Goal: Information Seeking & Learning: Learn about a topic

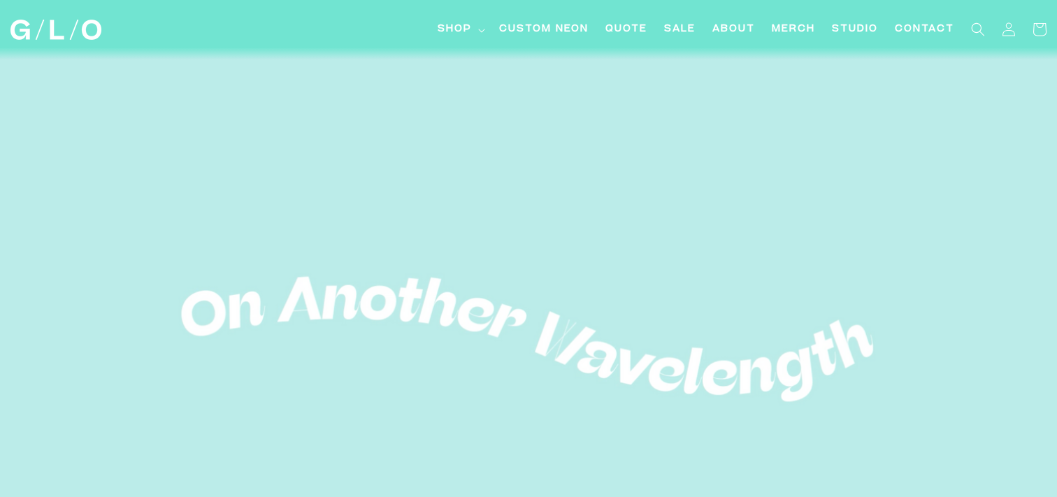
scroll to position [43, 0]
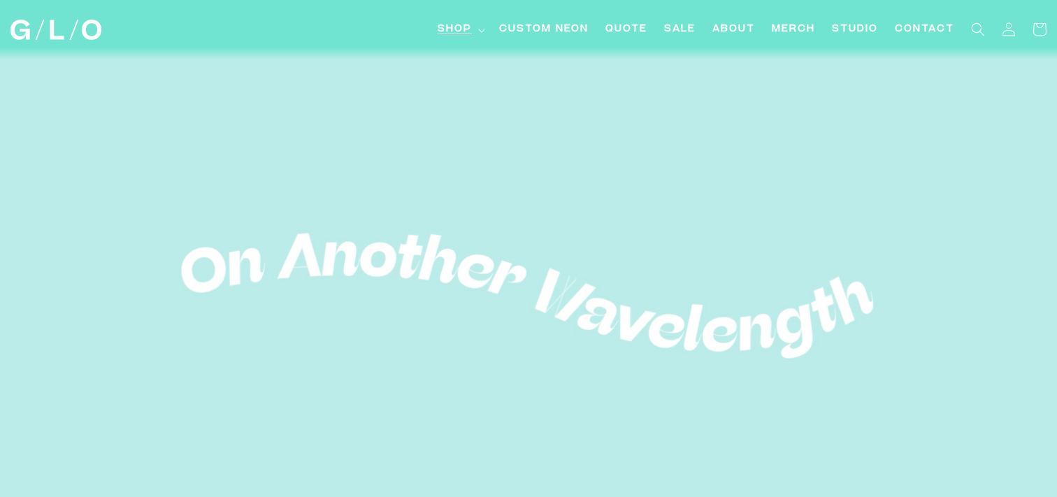
click at [456, 34] on span "Shop" at bounding box center [455, 29] width 34 height 15
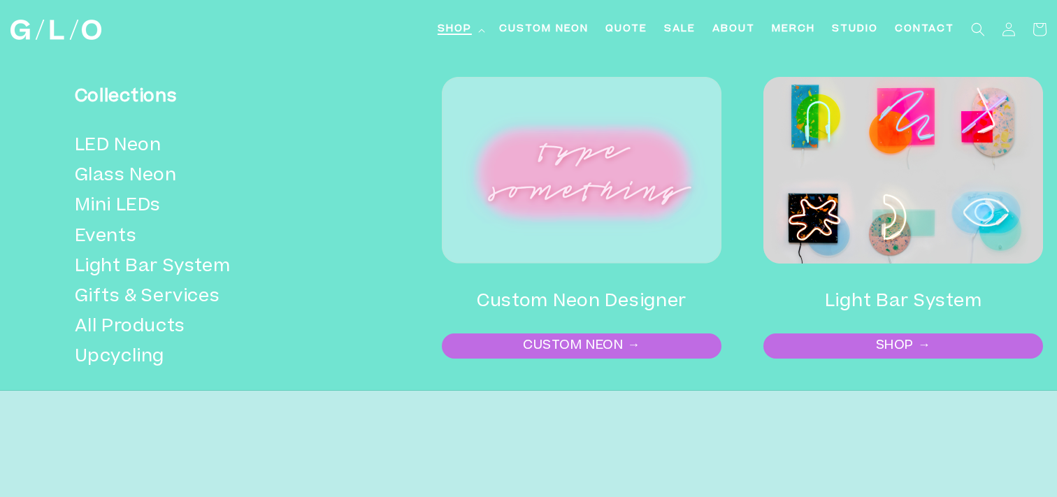
click at [891, 349] on link "SHOP →" at bounding box center [903, 346] width 277 height 22
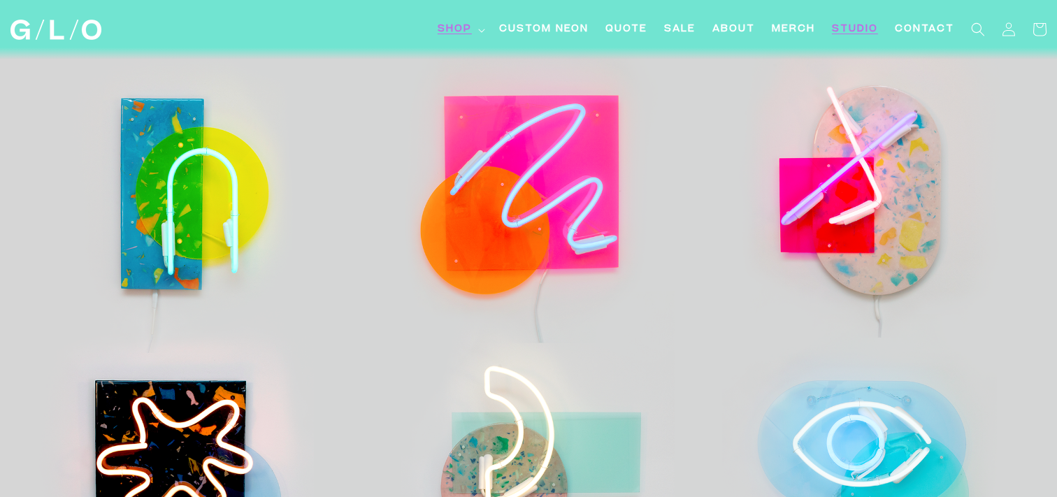
click at [864, 21] on link "Studio" at bounding box center [854, 29] width 63 height 31
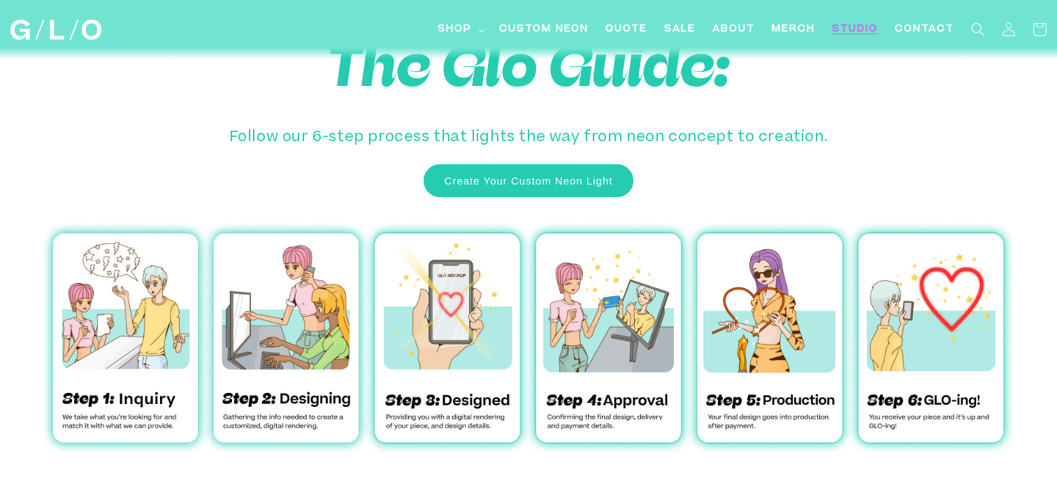
scroll to position [4679, 0]
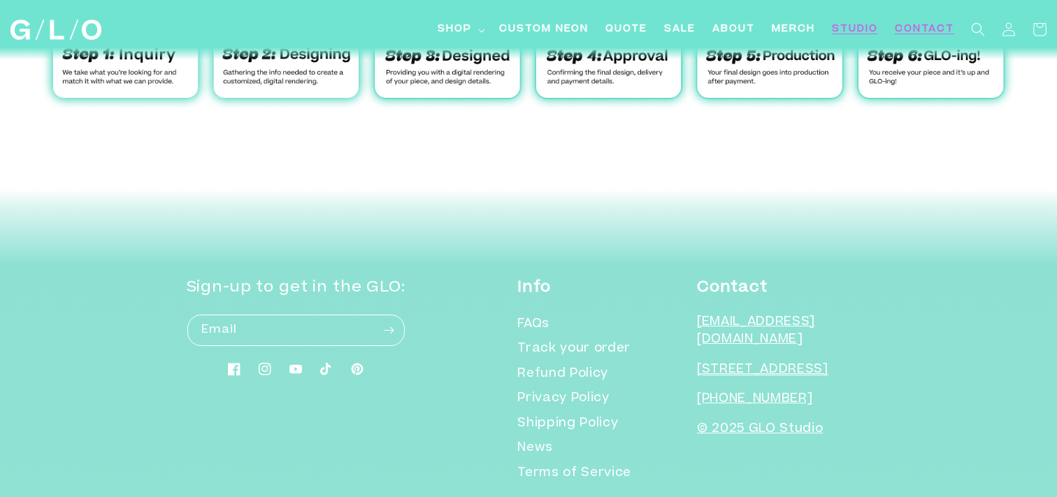
click at [925, 17] on link "Contact" at bounding box center [924, 29] width 76 height 31
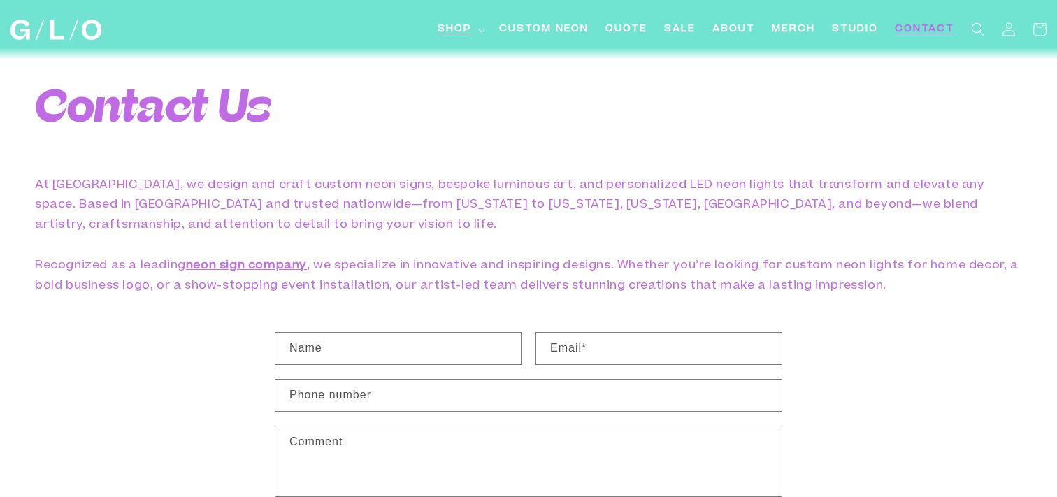
click at [463, 25] on span "Shop" at bounding box center [455, 29] width 34 height 15
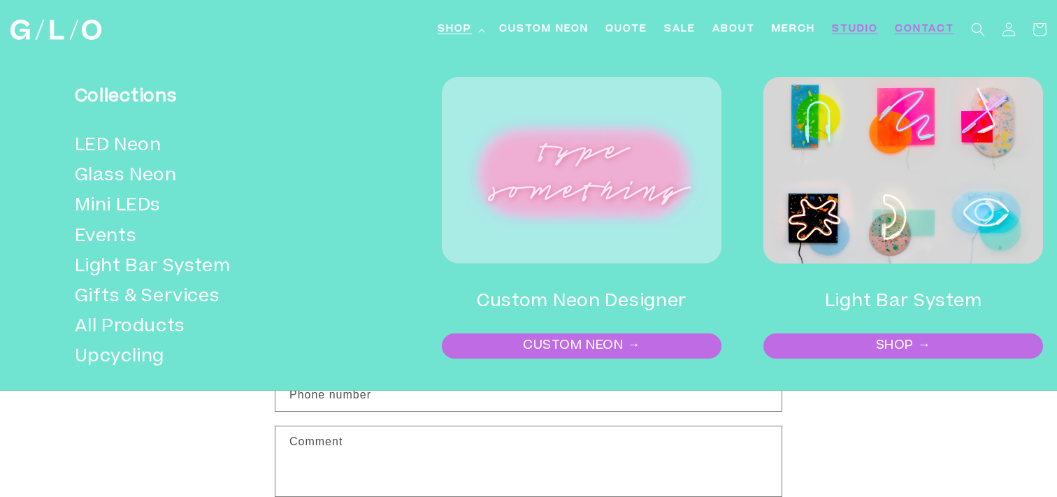
click at [872, 28] on span "Studio" at bounding box center [855, 29] width 46 height 15
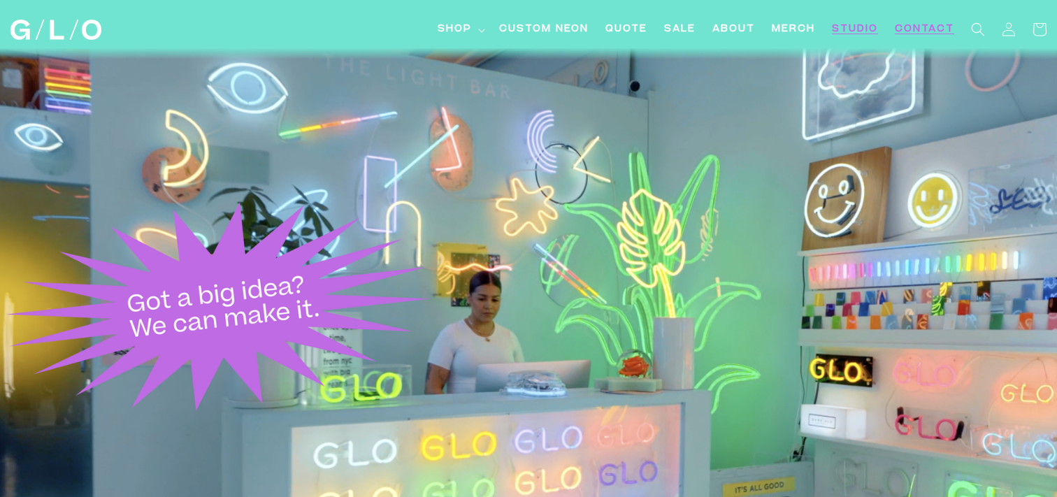
click at [933, 27] on span "Contact" at bounding box center [924, 29] width 59 height 15
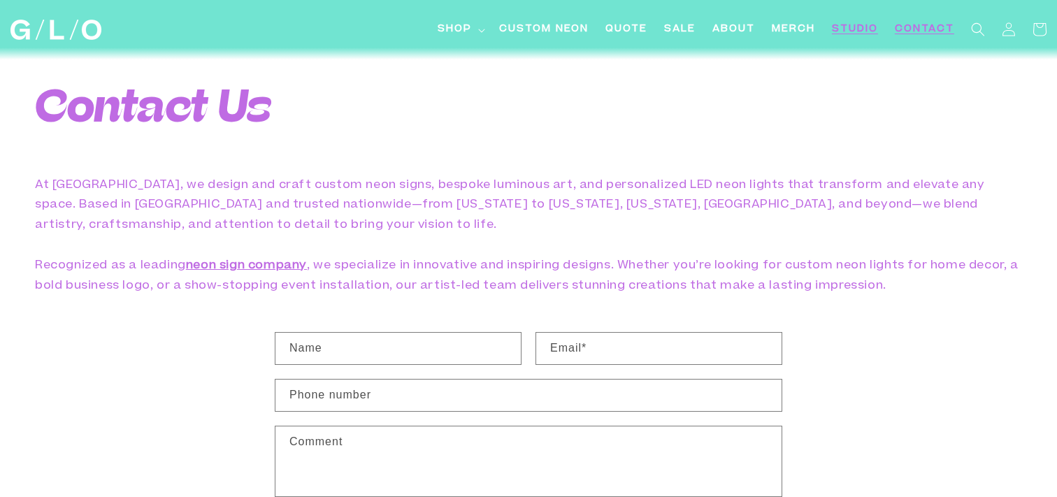
click at [850, 29] on span "Studio" at bounding box center [855, 29] width 46 height 15
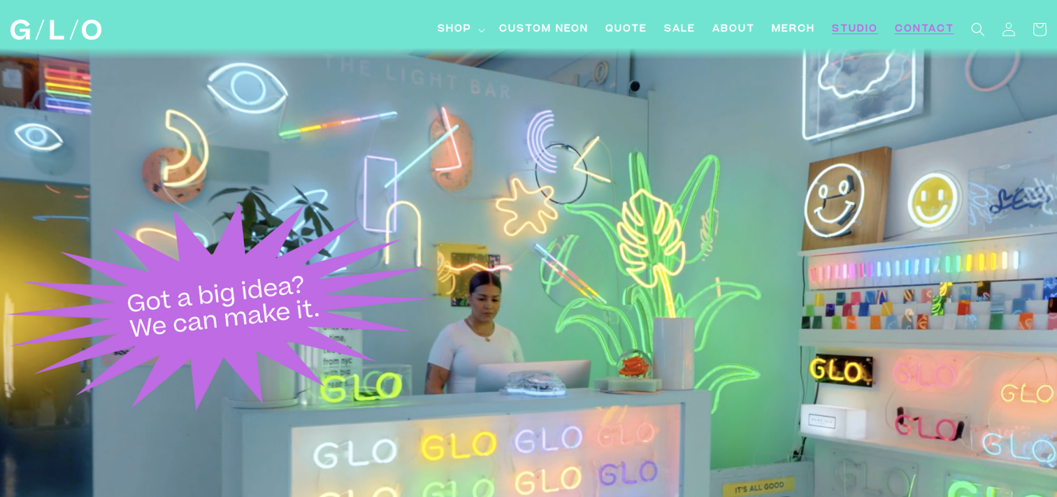
click at [922, 25] on span "Contact" at bounding box center [924, 29] width 59 height 15
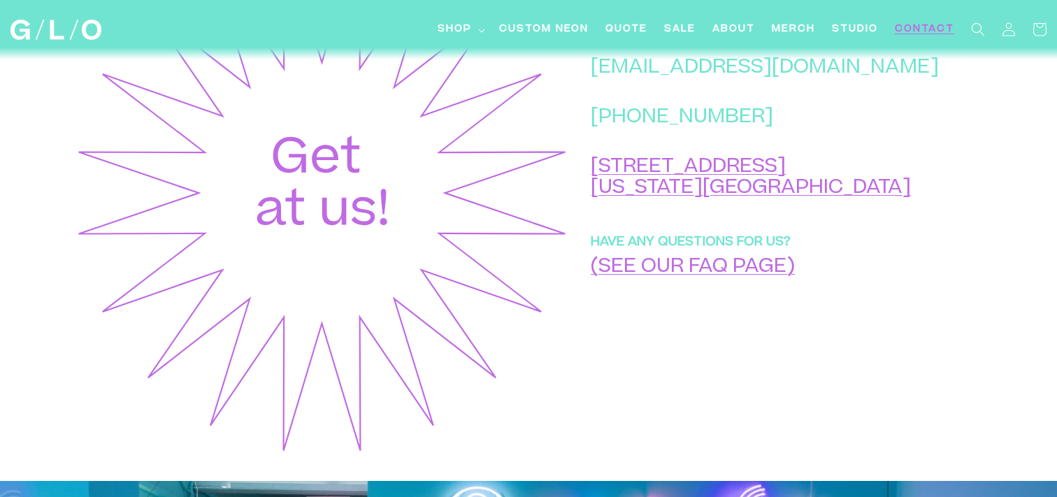
scroll to position [681, 0]
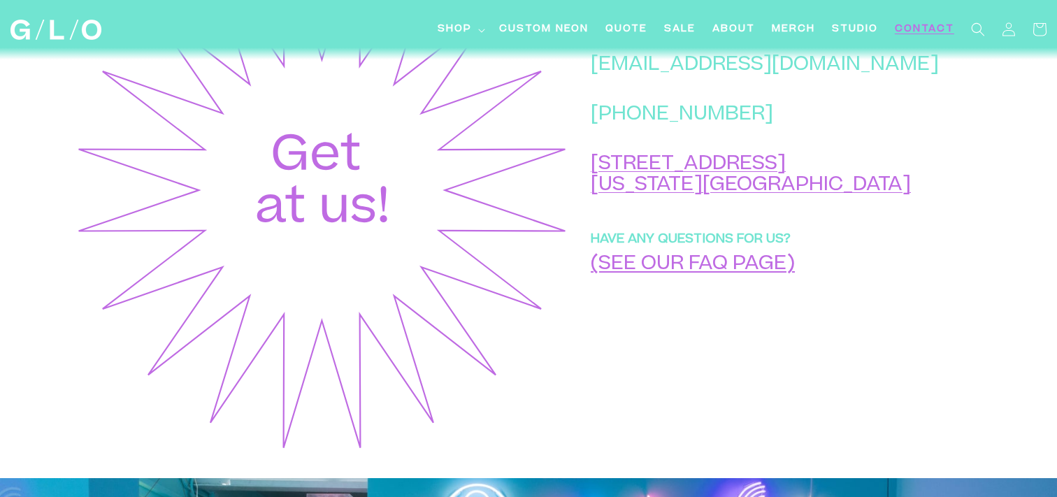
click at [788, 275] on link "(SEE OUR FAQ PAGE)" at bounding box center [693, 266] width 204 height 20
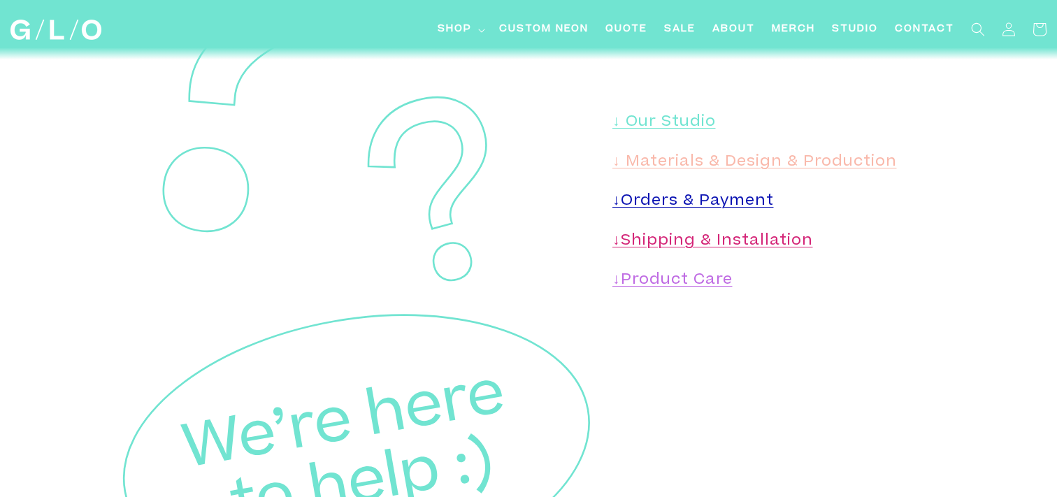
scroll to position [273, 0]
click at [674, 122] on link "↓ Our Studio" at bounding box center [663, 123] width 103 height 15
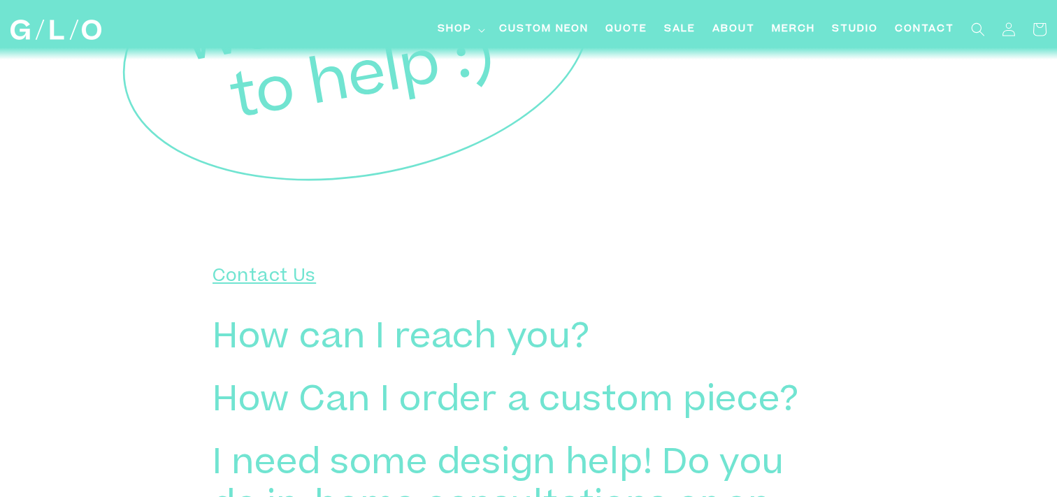
scroll to position [704, 0]
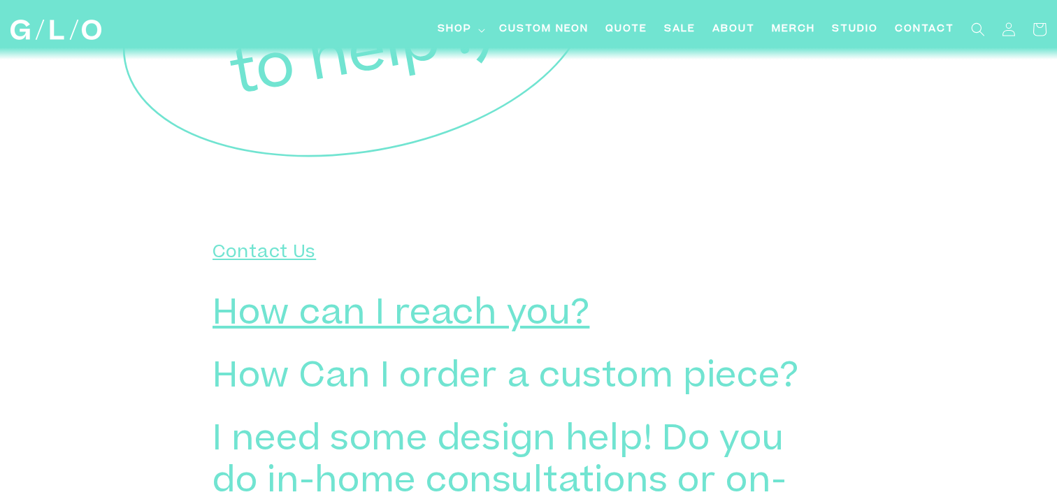
click at [522, 317] on h3 "How can I reach you?" at bounding box center [401, 316] width 377 height 42
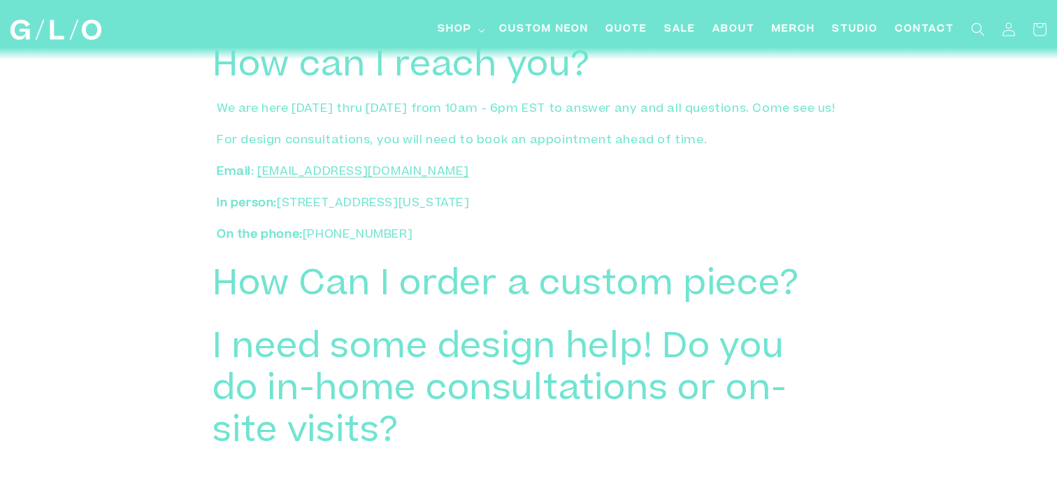
scroll to position [943, 0]
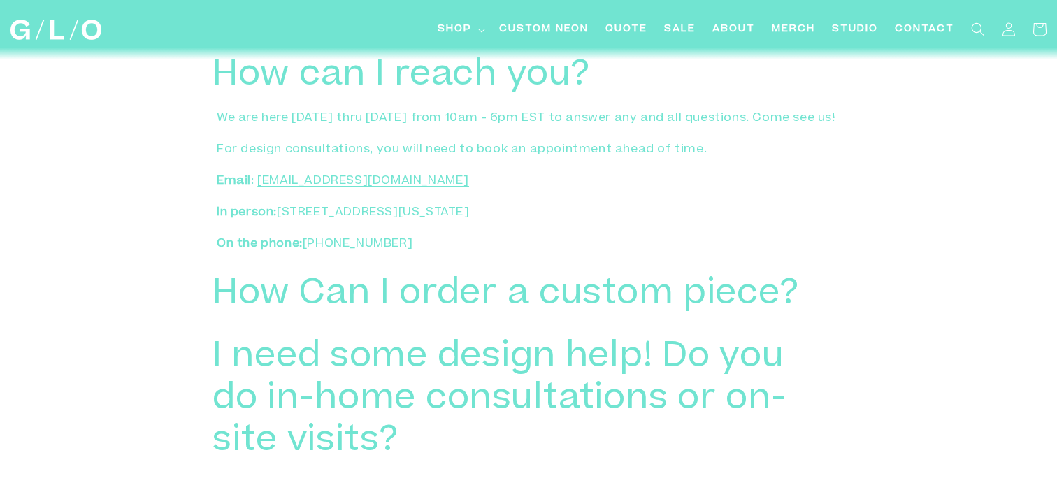
drag, startPoint x: 281, startPoint y: 218, endPoint x: 503, endPoint y: 219, distance: 221.6
click at [503, 219] on p "In person: 133 Norfolk St New York, NY 10002" at bounding box center [529, 213] width 624 height 20
copy p "133 Norfolk St New York, NY 10002"
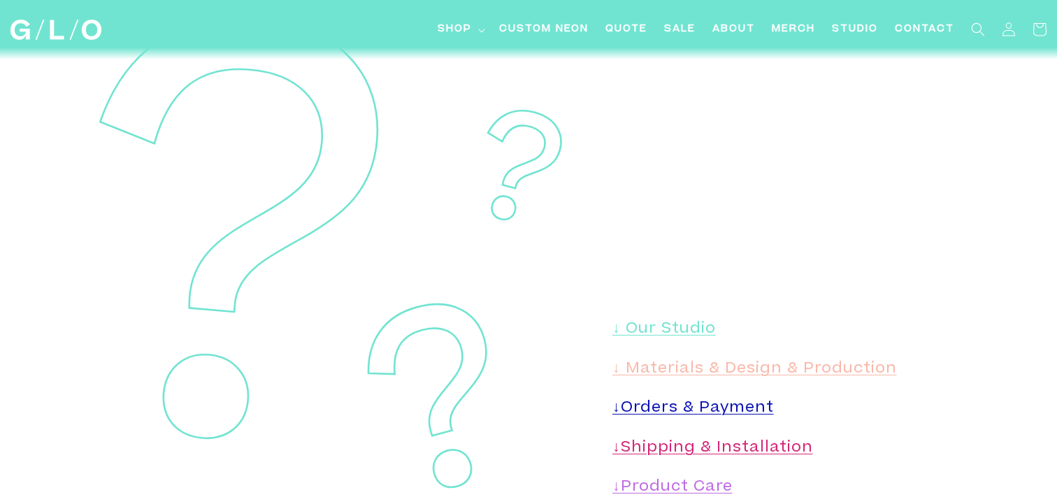
scroll to position [0, 0]
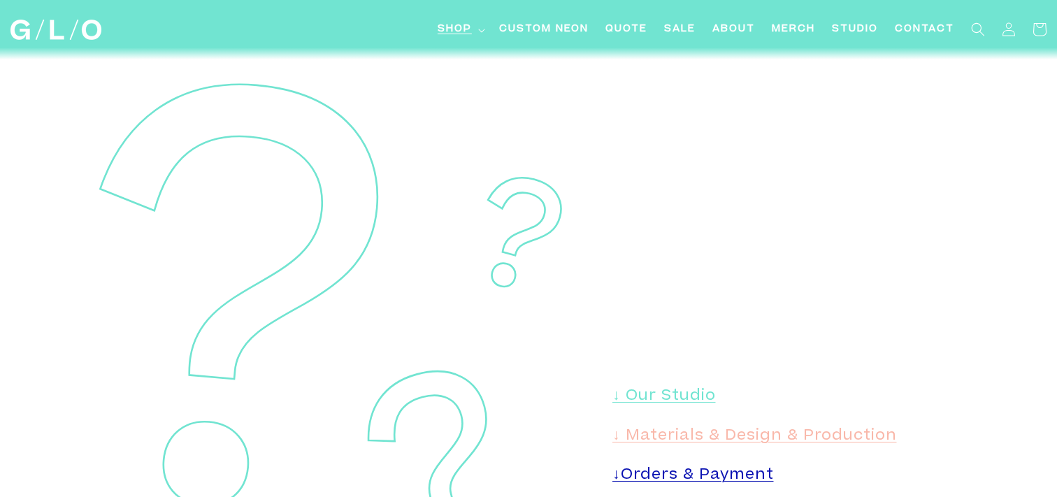
click at [465, 27] on span "Shop" at bounding box center [455, 29] width 34 height 15
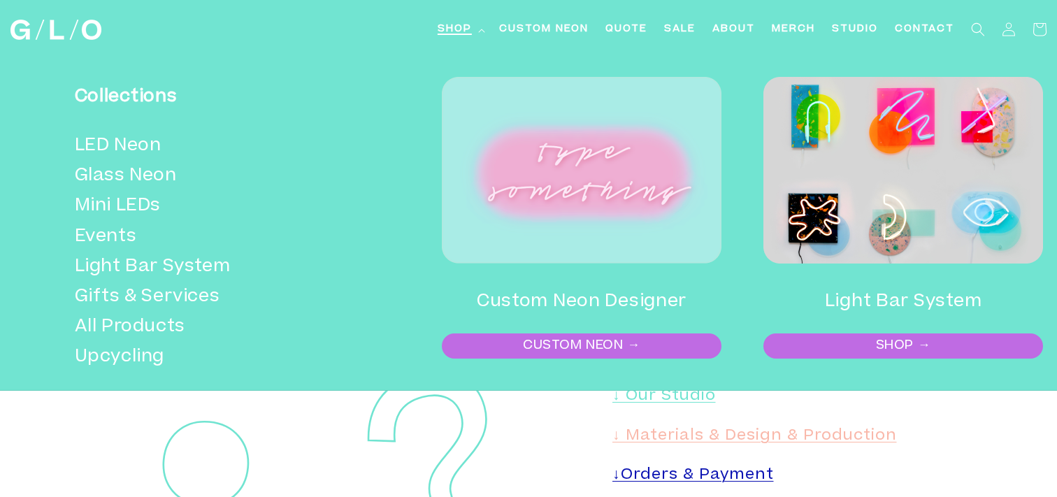
click at [929, 222] on img at bounding box center [903, 170] width 280 height 187
click at [893, 352] on link "SHOP →" at bounding box center [903, 346] width 277 height 22
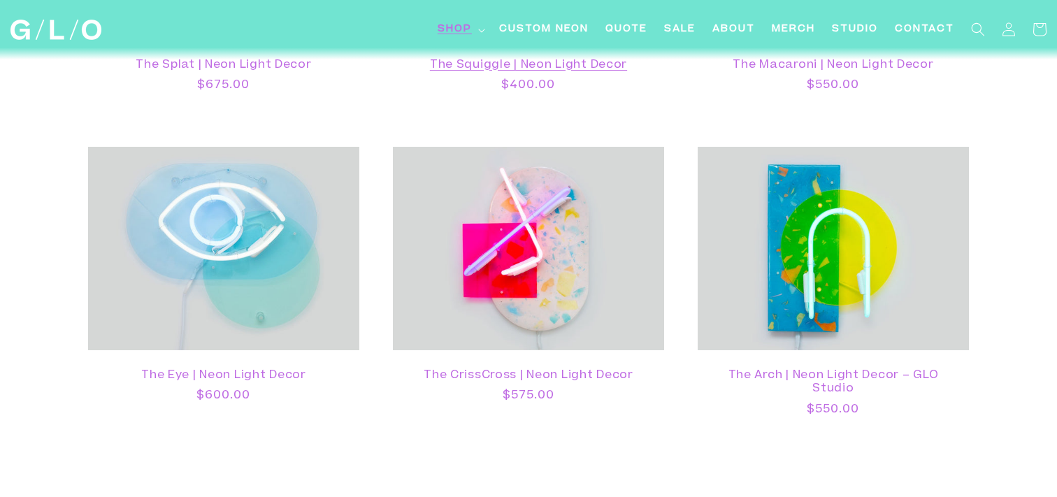
scroll to position [1151, 0]
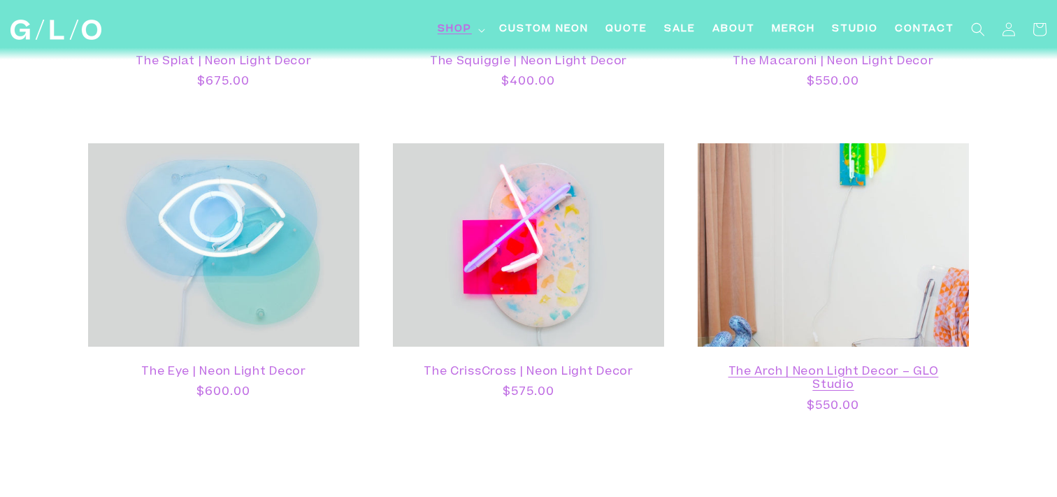
click at [837, 366] on link "The Arch | Neon Light Decor – GLO Studio" at bounding box center [833, 379] width 243 height 27
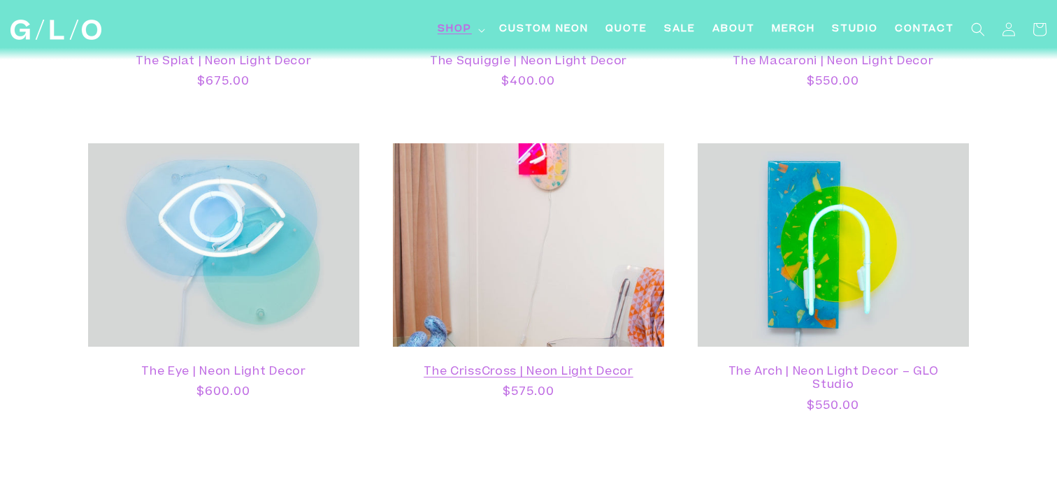
click at [533, 366] on link "The CrissCross | Neon Light Decor" at bounding box center [528, 372] width 243 height 13
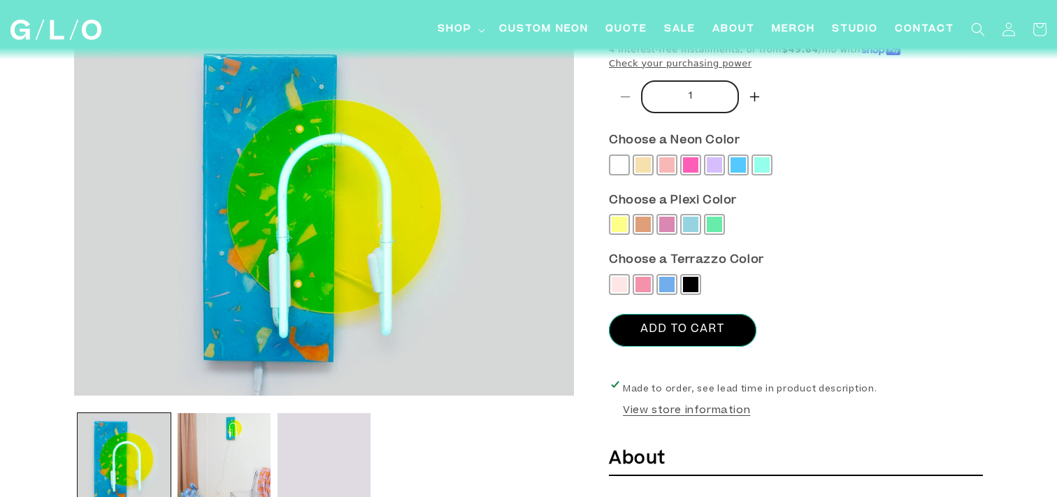
scroll to position [259, 0]
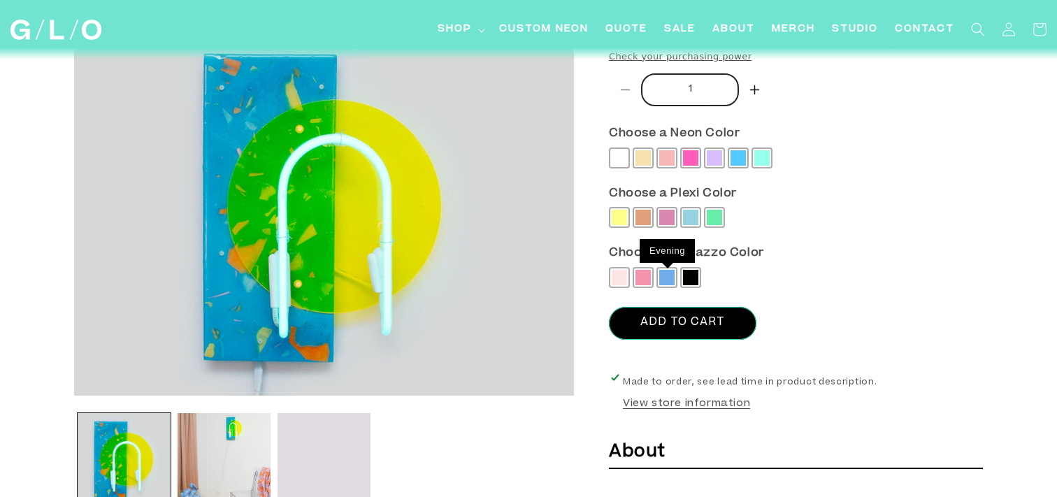
click at [659, 271] on span at bounding box center [666, 277] width 15 height 15
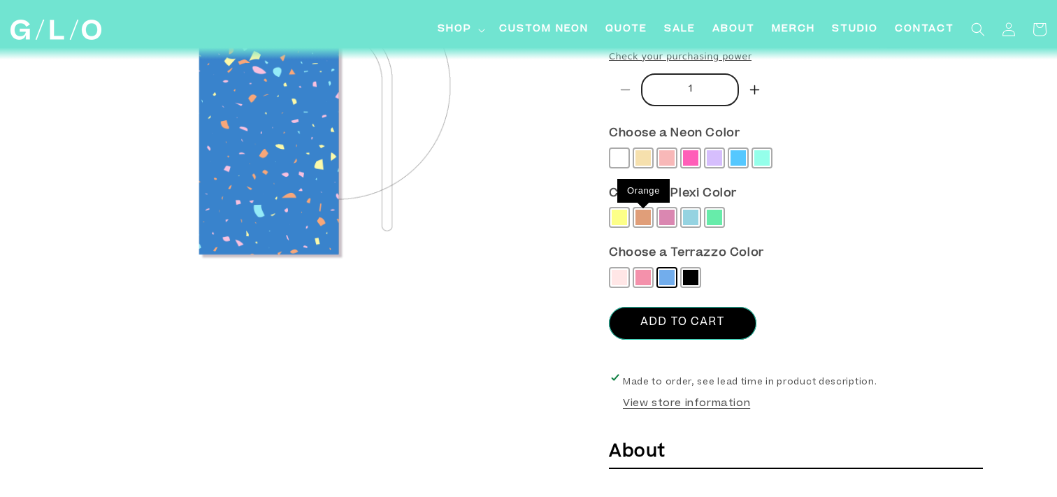
click at [640, 215] on span at bounding box center [642, 217] width 15 height 15
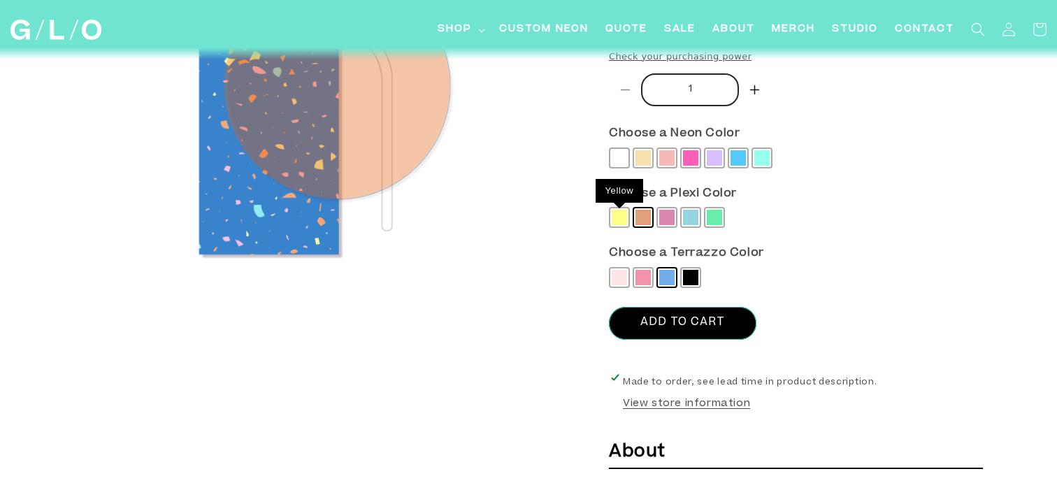
click at [612, 219] on span at bounding box center [619, 217] width 15 height 15
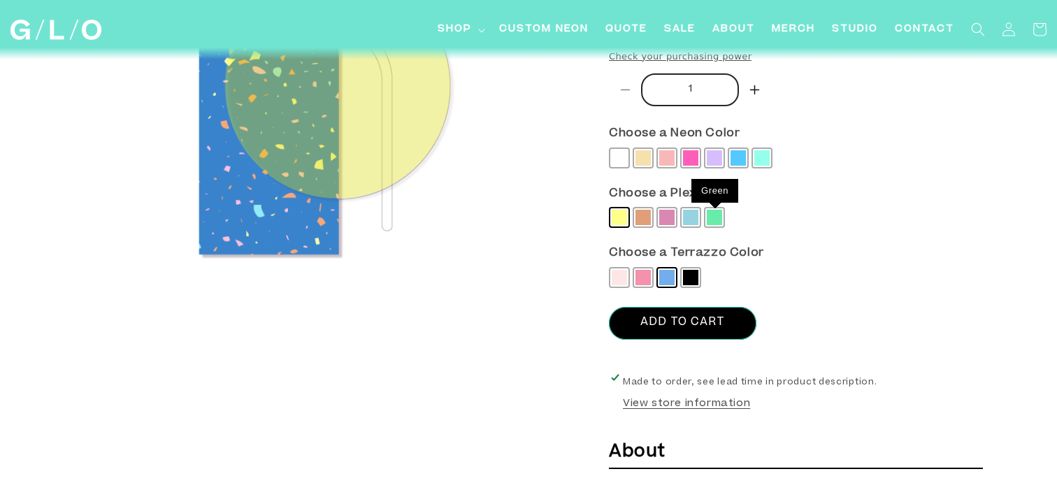
click at [720, 219] on span at bounding box center [714, 217] width 15 height 15
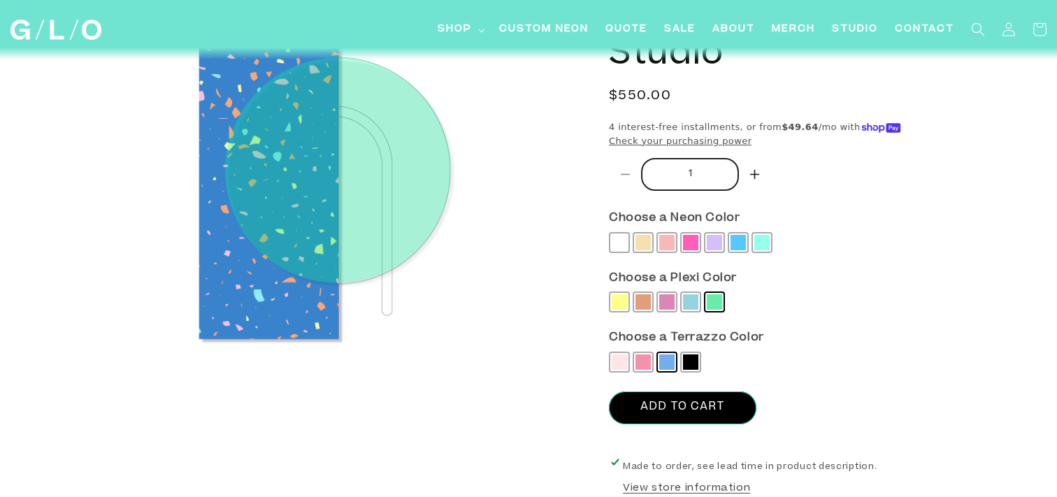
scroll to position [144, 0]
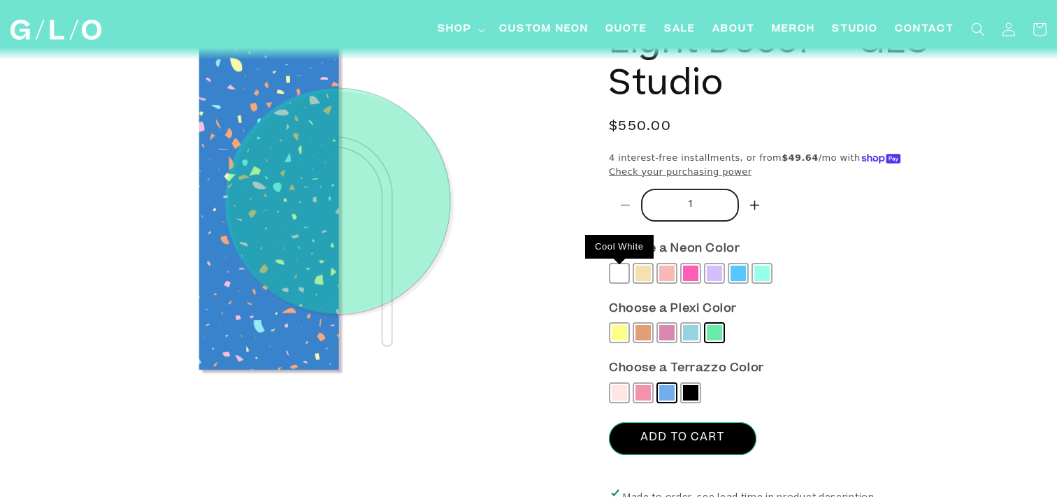
click at [618, 274] on span at bounding box center [619, 273] width 15 height 15
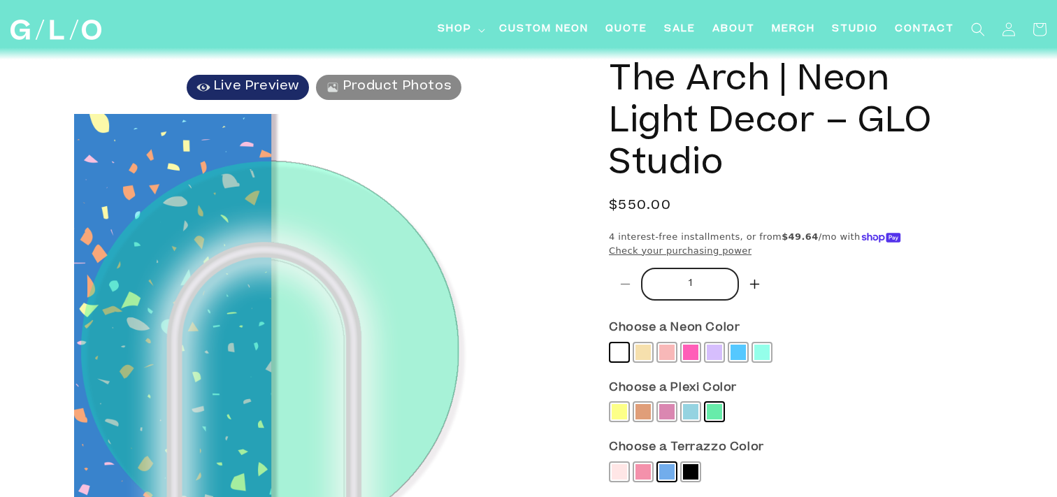
scroll to position [0, 0]
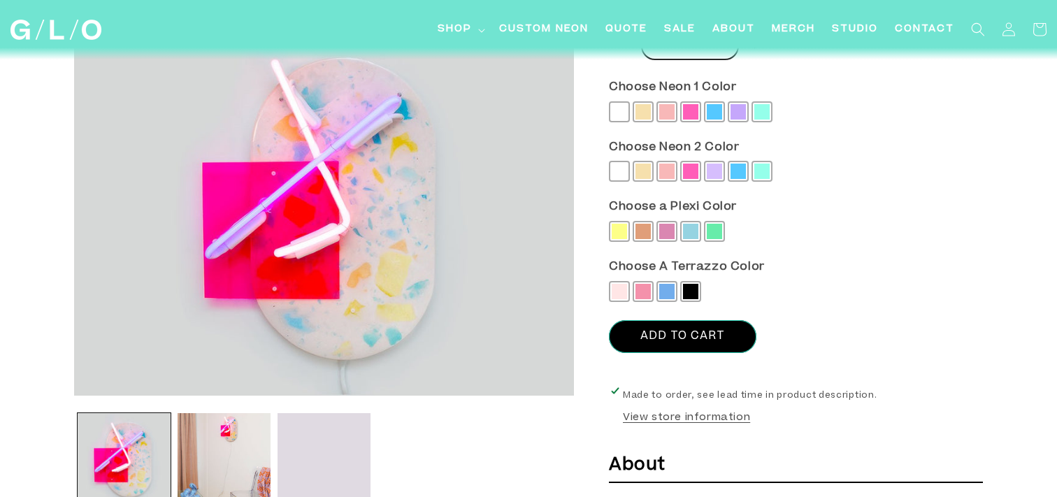
scroll to position [267, 0]
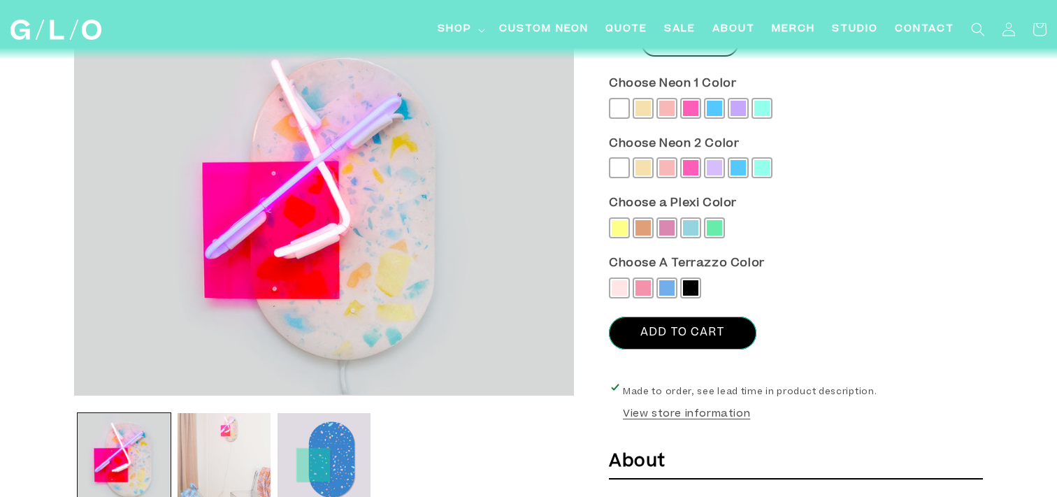
click at [222, 435] on button "Load image 2 in gallery view" at bounding box center [224, 459] width 93 height 93
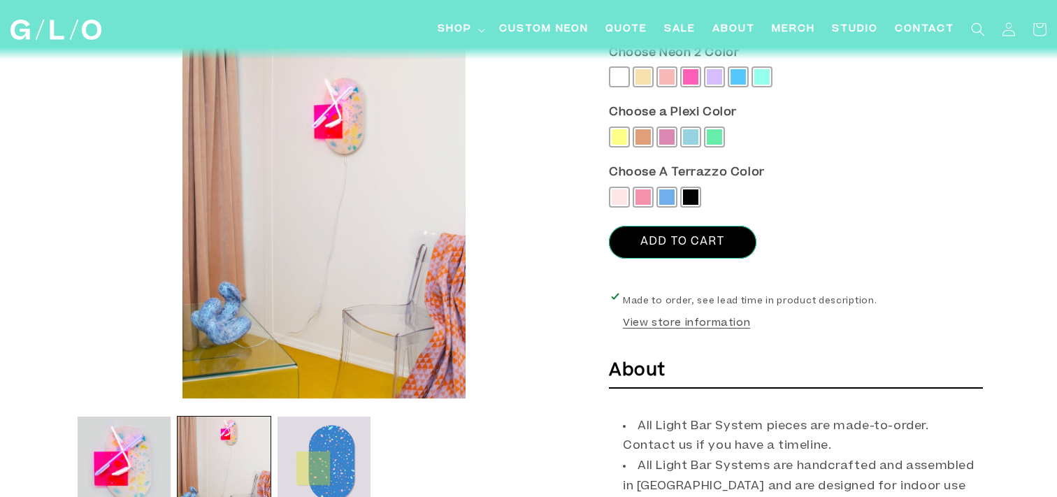
scroll to position [0, 0]
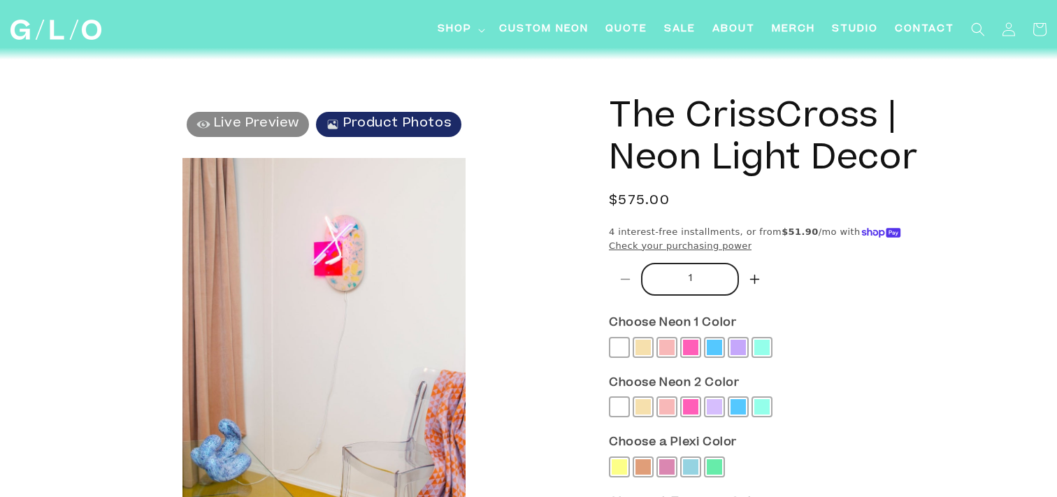
click at [419, 129] on span "Product Photos" at bounding box center [397, 123] width 108 height 13
click at [329, 123] on img at bounding box center [333, 124] width 14 height 14
click at [461, 25] on span "Shop" at bounding box center [455, 29] width 34 height 15
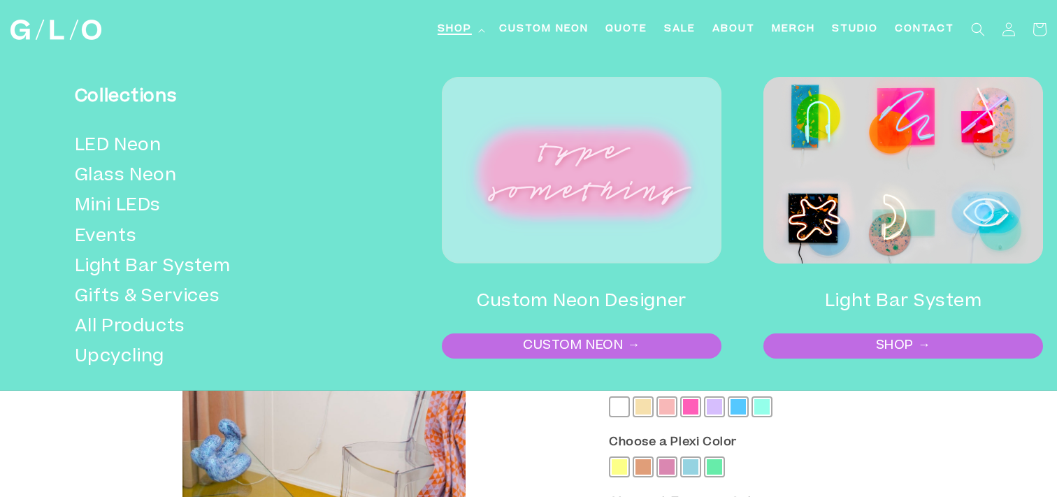
click at [591, 346] on link "CUSTOM NEON →" at bounding box center [581, 346] width 277 height 22
click at [879, 345] on link "SHOP →" at bounding box center [903, 346] width 277 height 22
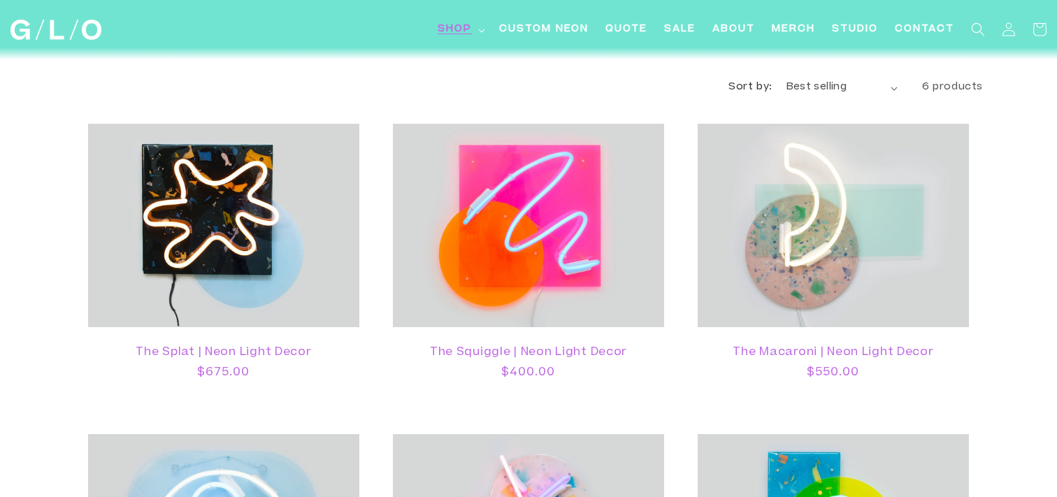
scroll to position [869, 0]
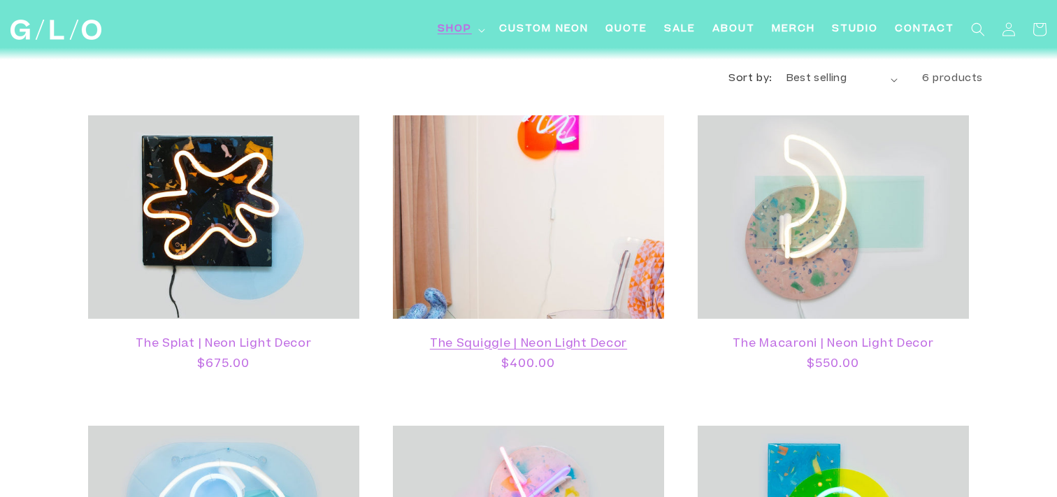
click at [559, 338] on link "The Squiggle | Neon Light Decor" at bounding box center [528, 344] width 243 height 13
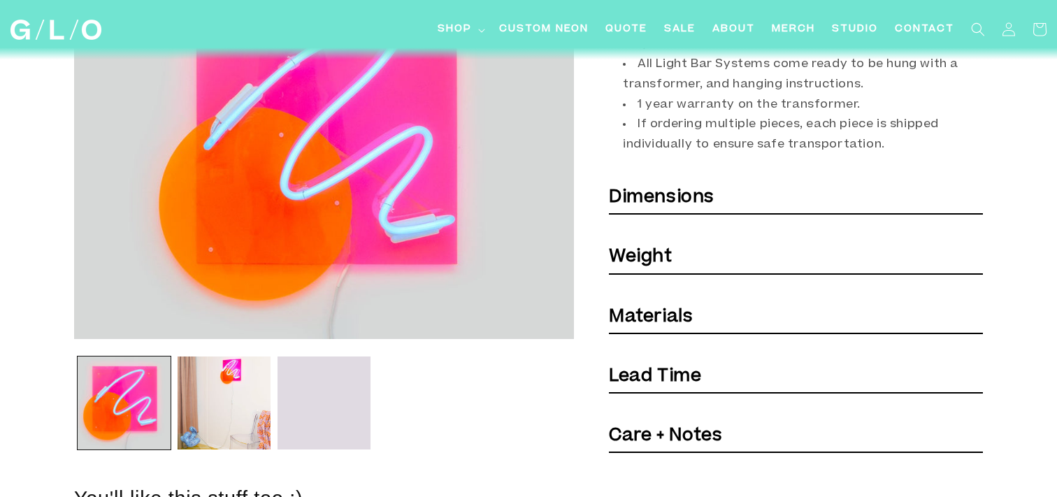
scroll to position [764, 0]
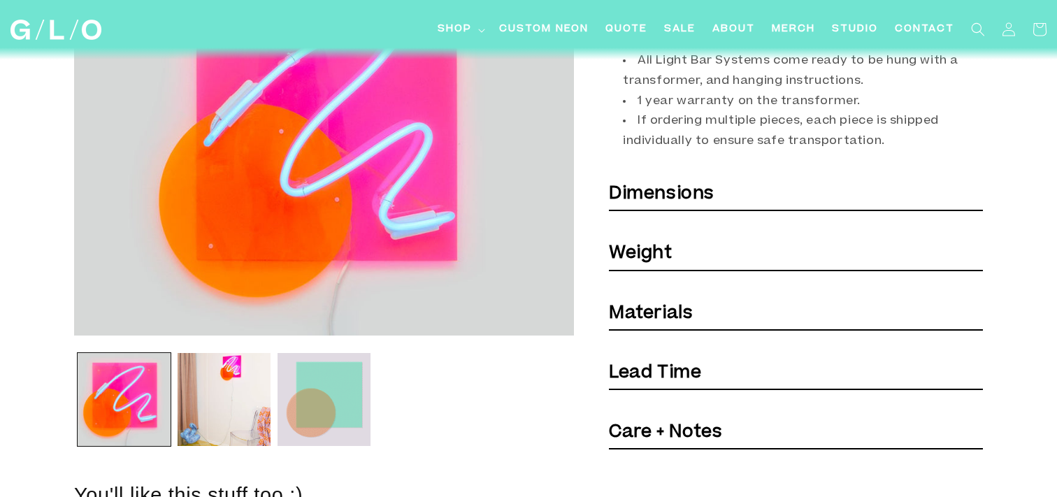
click at [643, 305] on strong "Materials" at bounding box center [651, 313] width 84 height 17
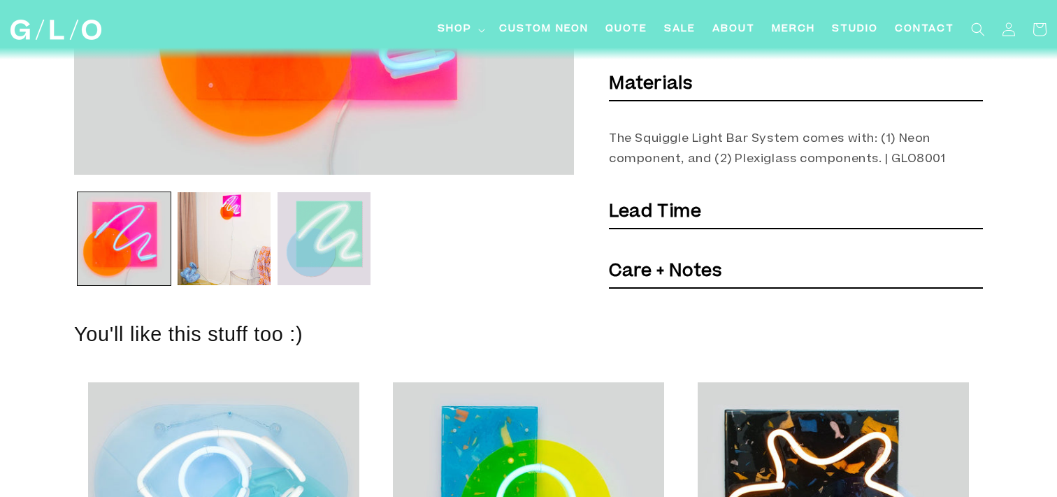
click at [661, 214] on strong "Lead Time" at bounding box center [655, 212] width 92 height 17
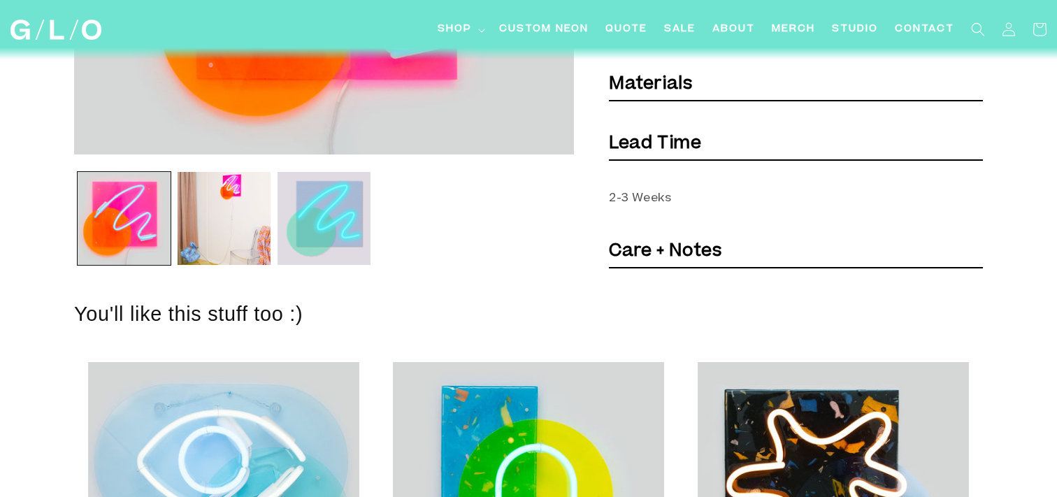
click at [682, 254] on strong "Care + Notes" at bounding box center [665, 251] width 113 height 17
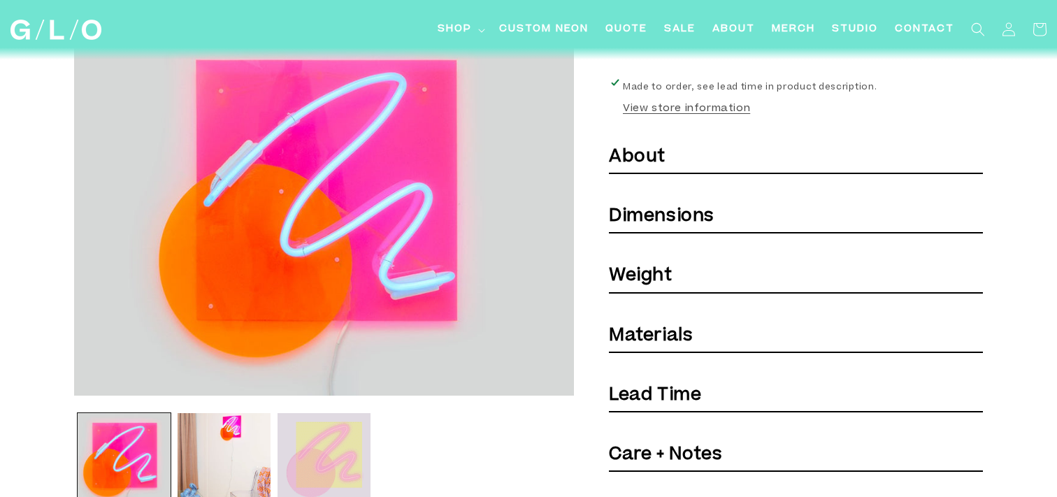
scroll to position [432, 0]
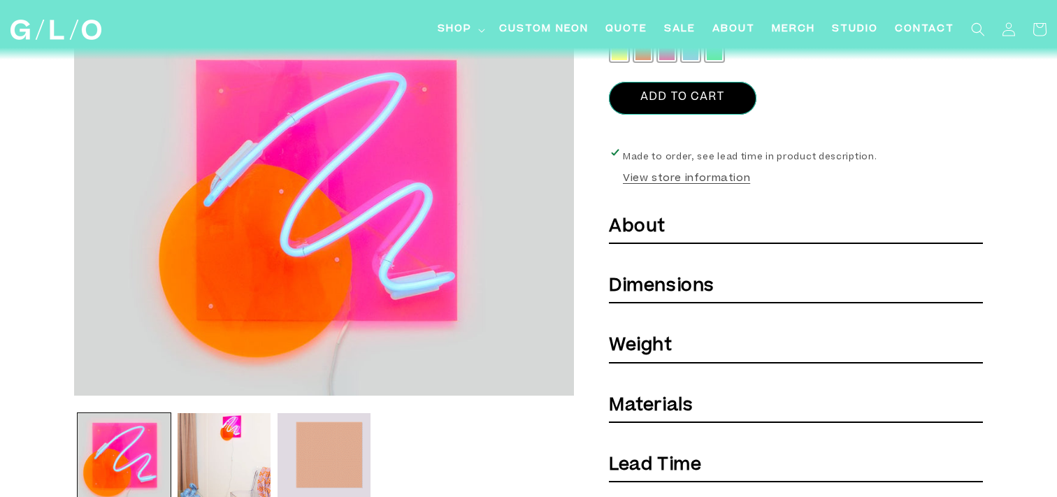
click at [653, 345] on strong "Weight" at bounding box center [641, 346] width 64 height 17
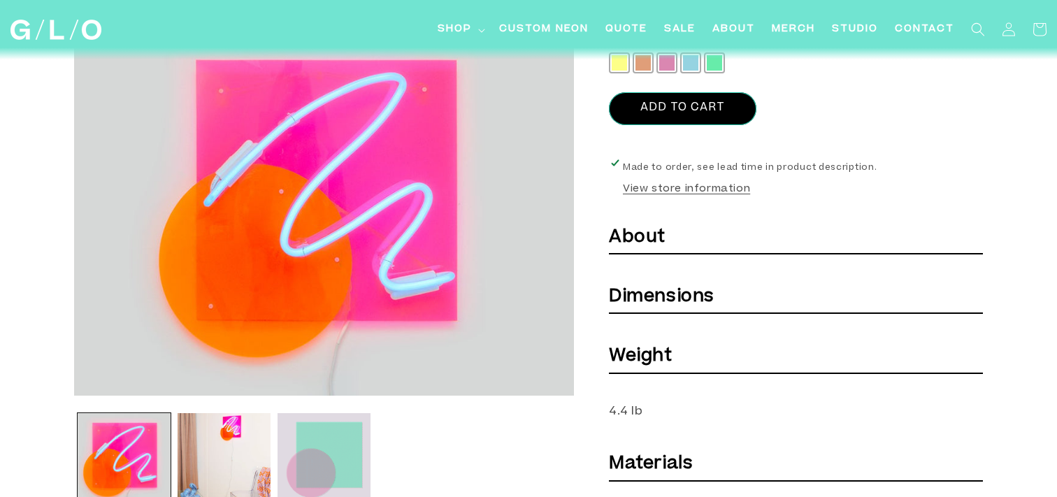
click at [656, 289] on strong "Dimensions" at bounding box center [662, 297] width 106 height 17
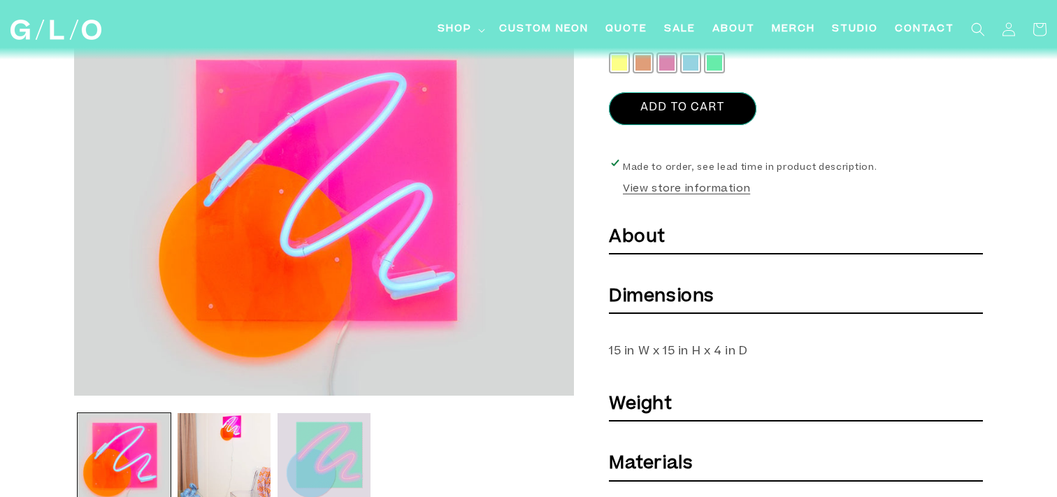
click at [655, 239] on b "About" at bounding box center [637, 237] width 57 height 17
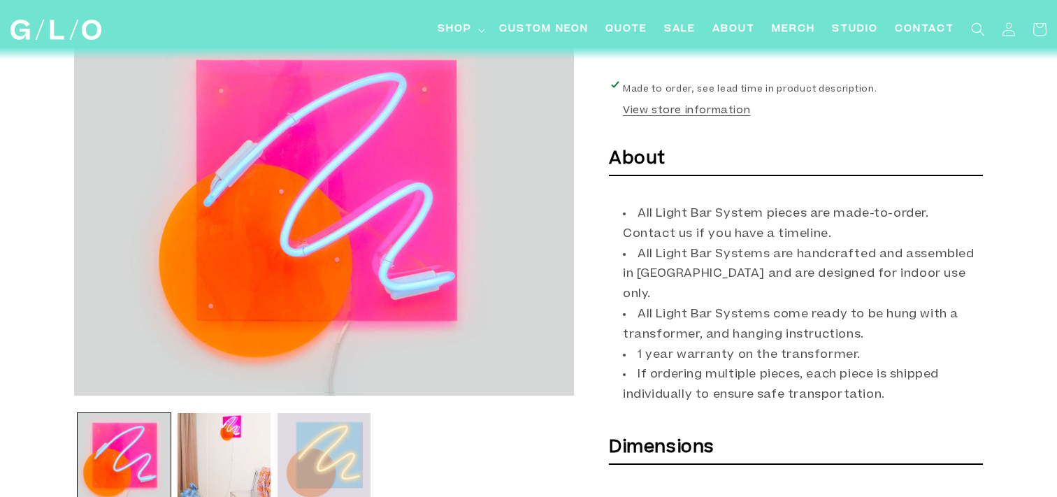
scroll to position [518, 0]
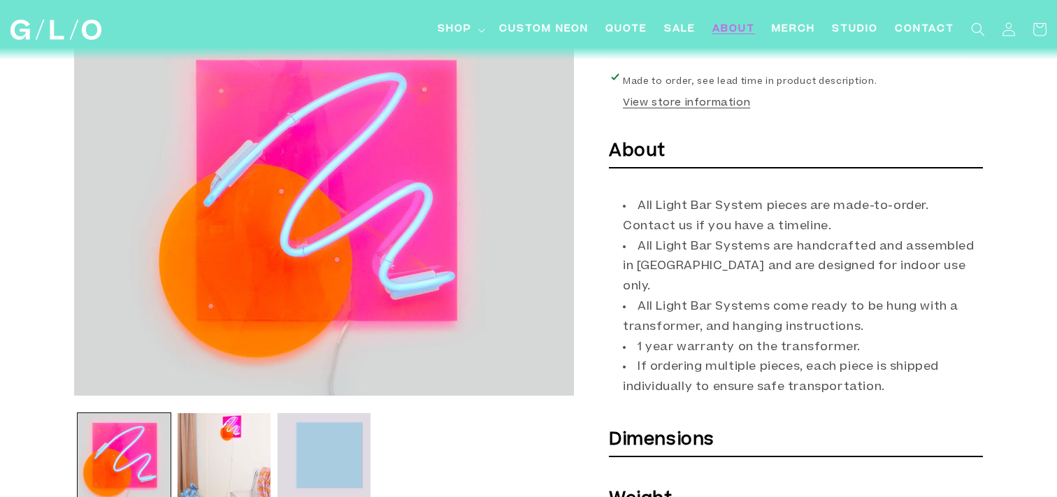
click at [718, 31] on span "About" at bounding box center [733, 29] width 43 height 15
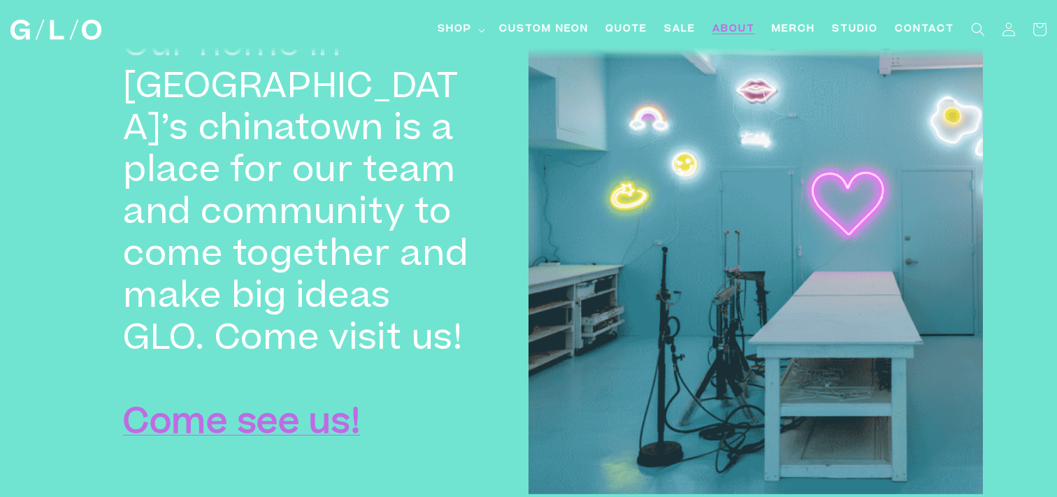
scroll to position [3608, 0]
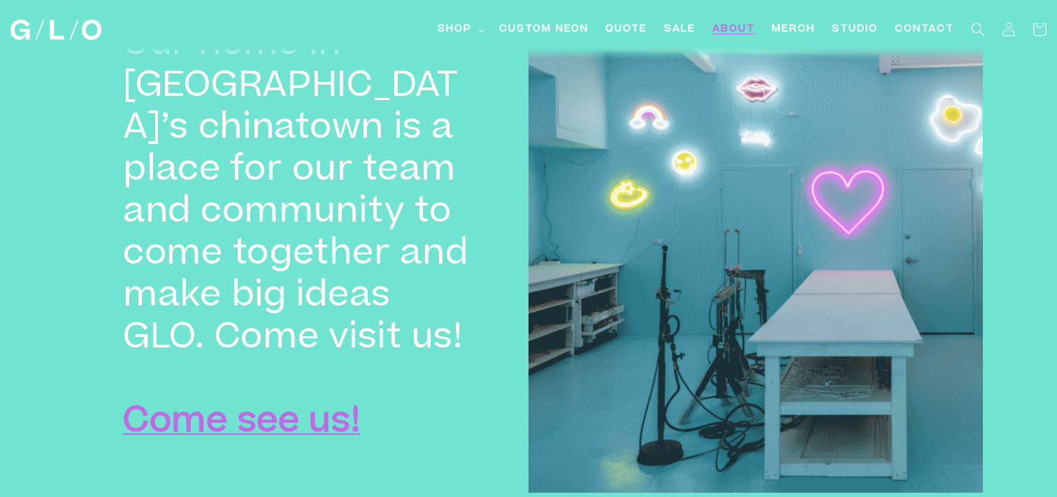
click at [304, 407] on strong "Come see us!" at bounding box center [242, 424] width 238 height 34
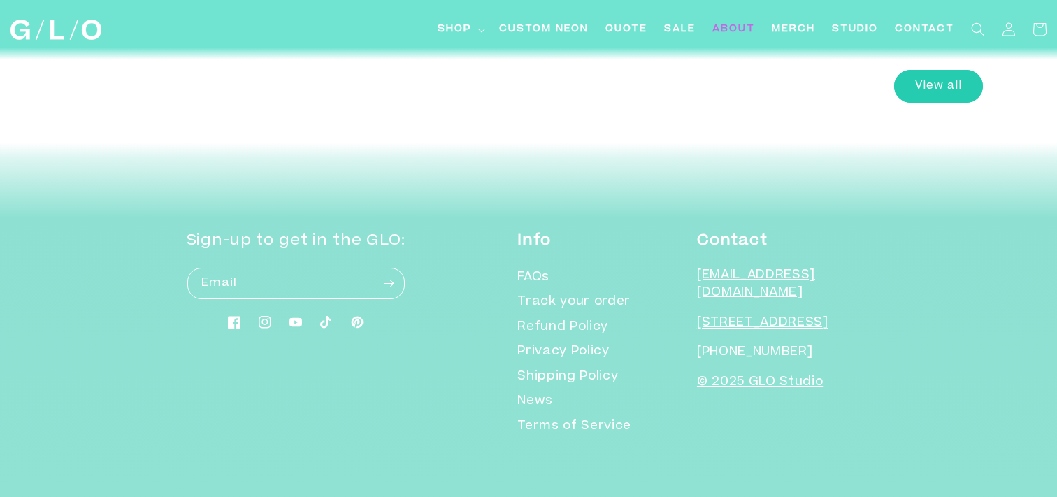
scroll to position [5531, 0]
click at [938, 88] on link "View all" at bounding box center [938, 84] width 89 height 33
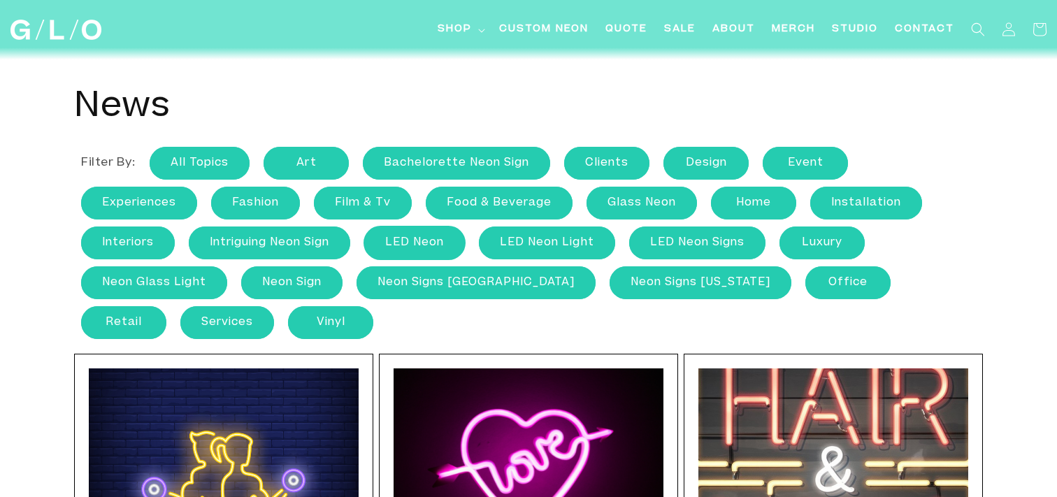
click at [419, 241] on link "LED Neon" at bounding box center [414, 242] width 101 height 33
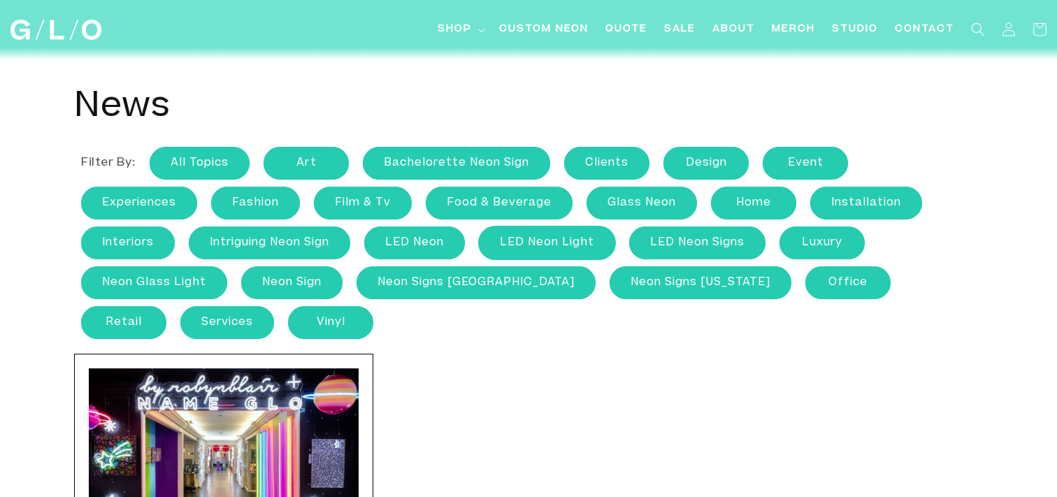
click at [561, 238] on link "LED neon light" at bounding box center [547, 242] width 136 height 33
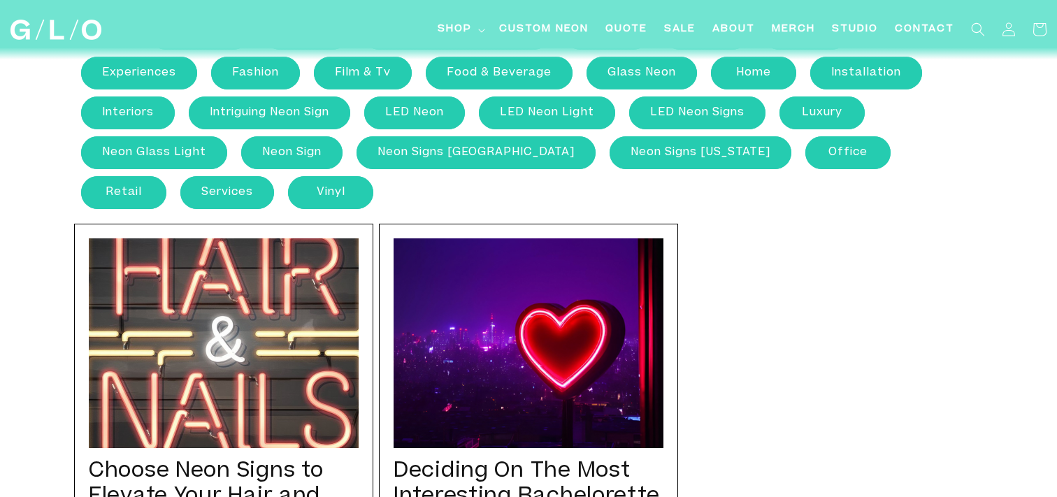
scroll to position [136, 0]
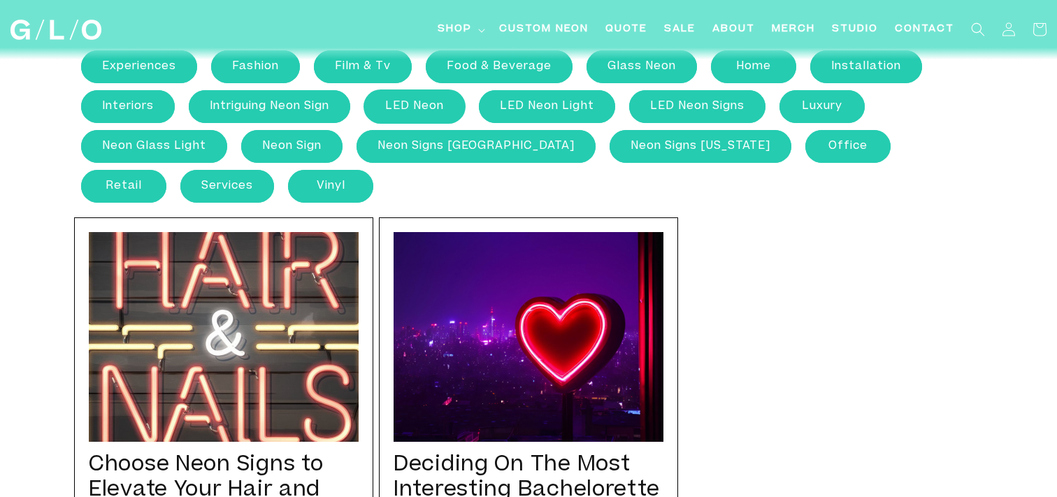
click at [428, 106] on link "LED Neon" at bounding box center [414, 106] width 101 height 33
